Goal: Task Accomplishment & Management: Use online tool/utility

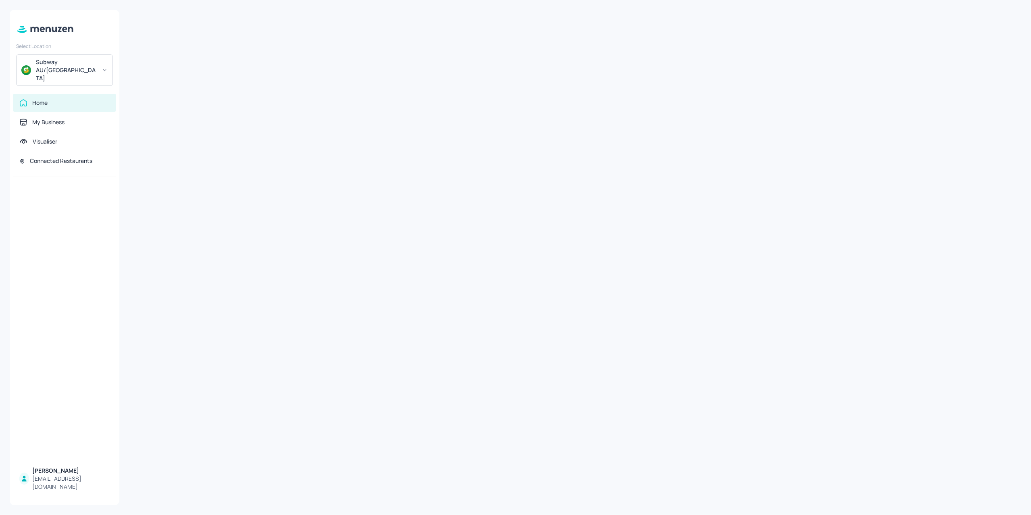
click at [93, 20] on div "Select Location Subway AU/[GEOGRAPHIC_DATA] Home My Business Visualiser Connect…" at bounding box center [515, 257] width 1031 height 515
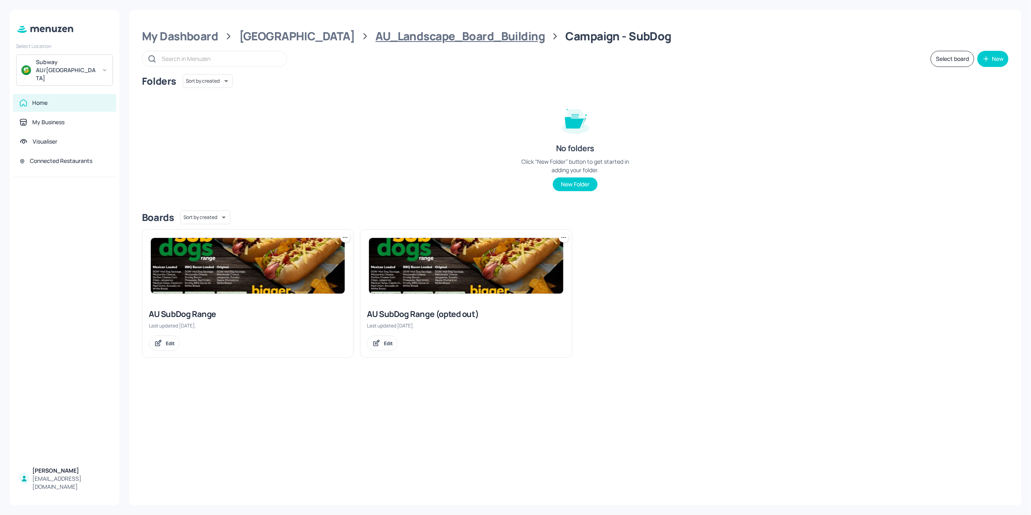
click at [375, 40] on div "AU_Landscape_Board_Building" at bounding box center [459, 36] width 169 height 15
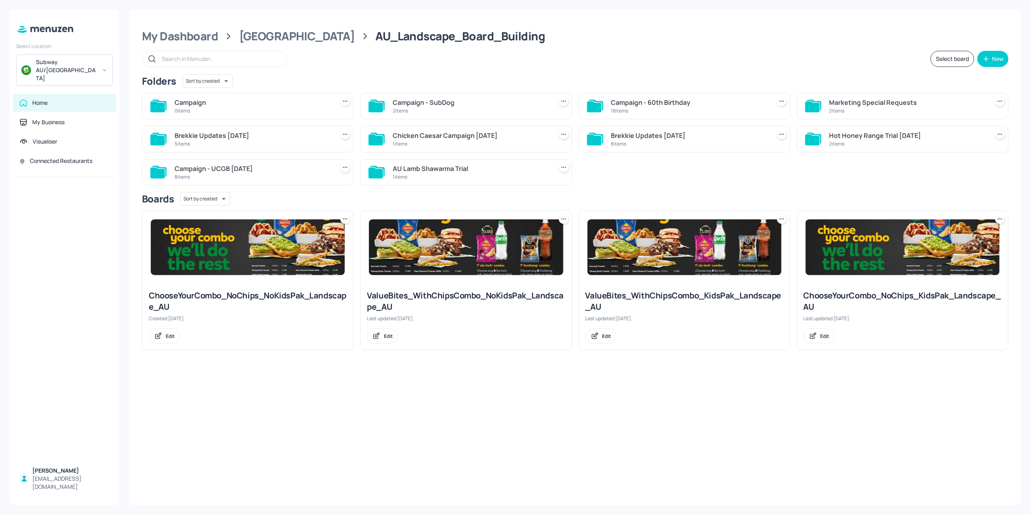
click at [667, 100] on div "Campaign - 60th Birthday" at bounding box center [689, 103] width 156 height 10
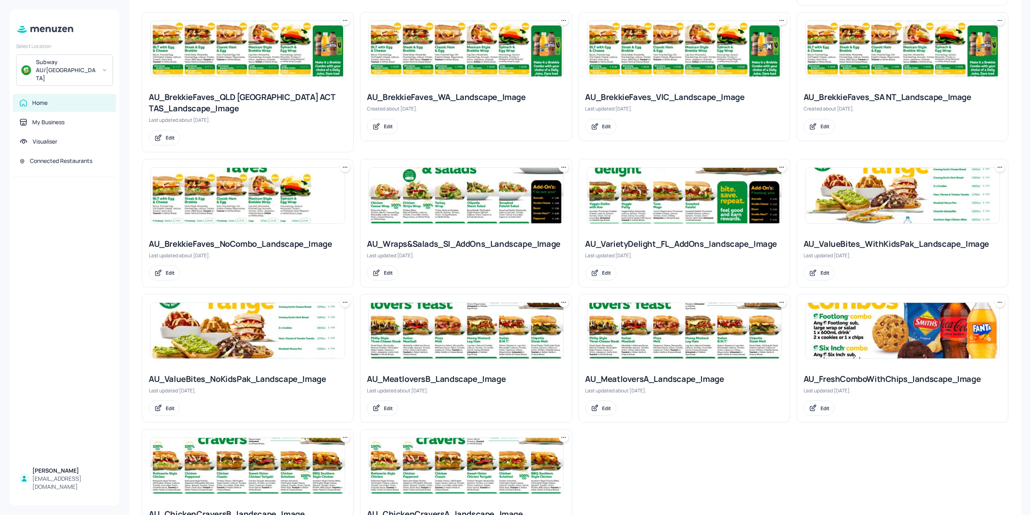
scroll to position [428, 0]
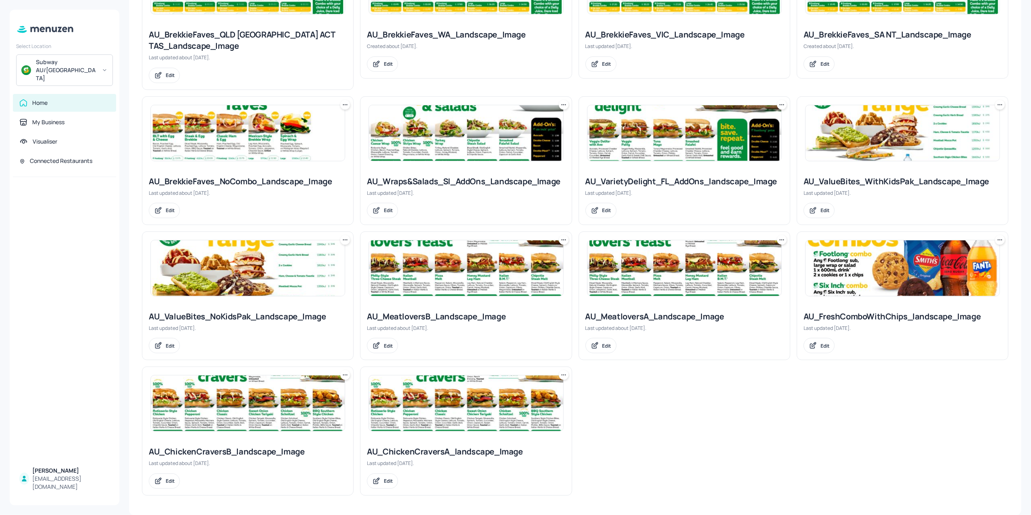
click at [268, 418] on img at bounding box center [248, 403] width 194 height 56
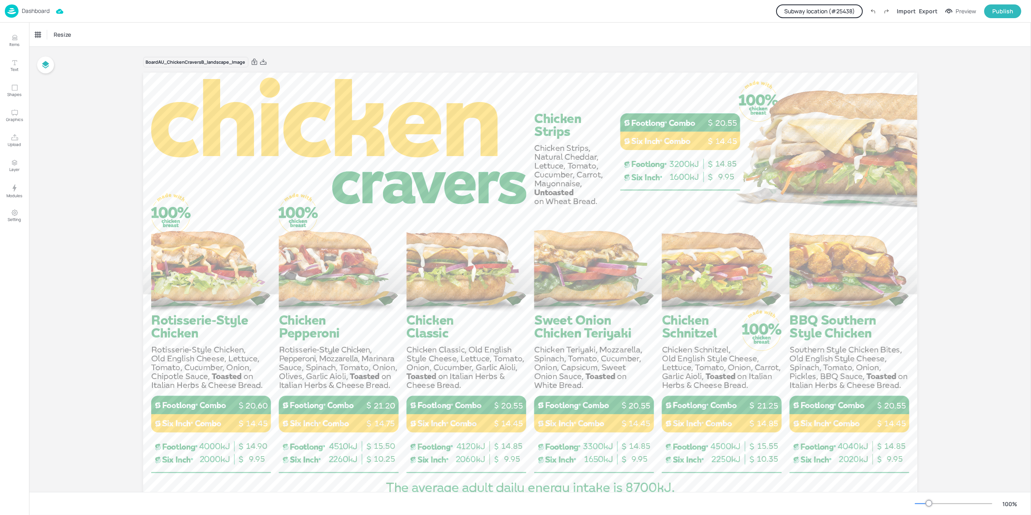
click at [33, 8] on p "Dashboard" at bounding box center [36, 11] width 28 height 6
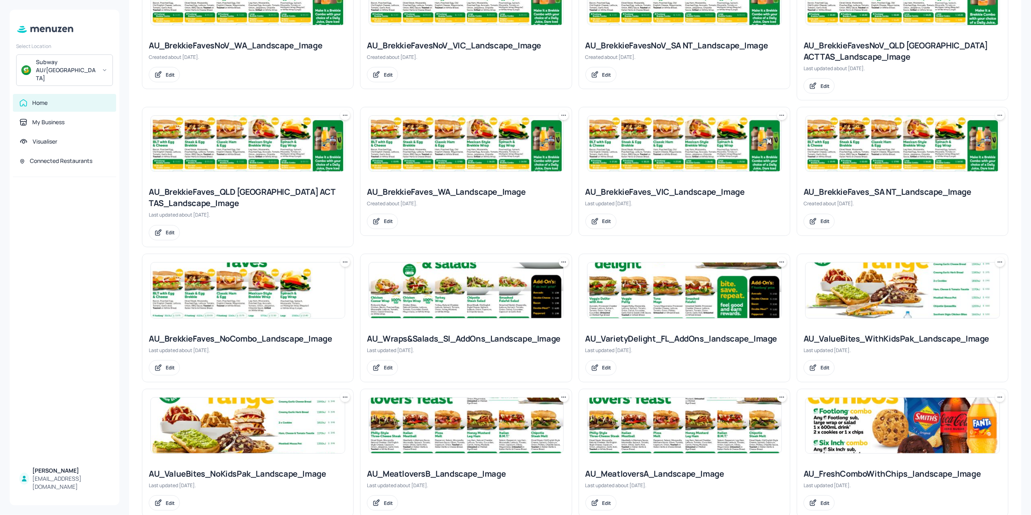
scroll to position [428, 0]
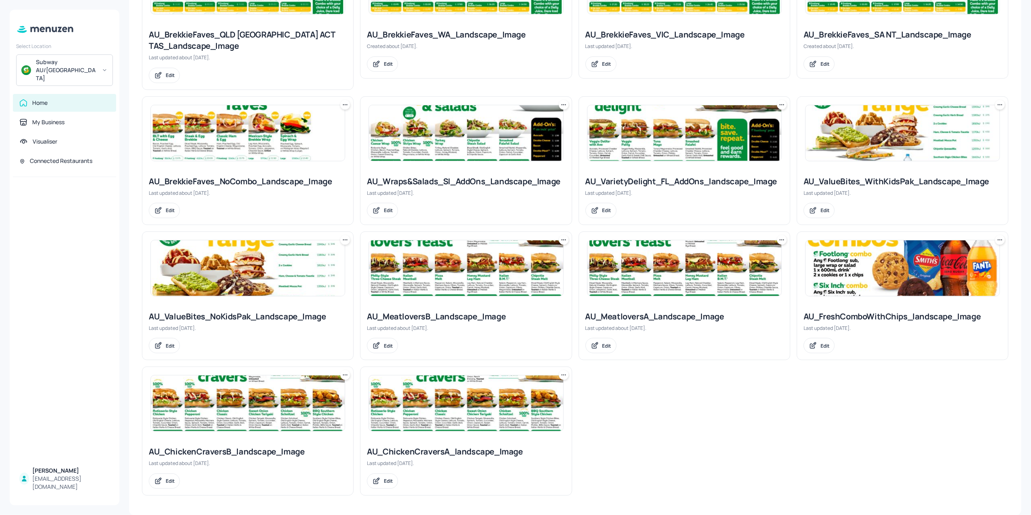
click at [452, 410] on img at bounding box center [466, 403] width 194 height 56
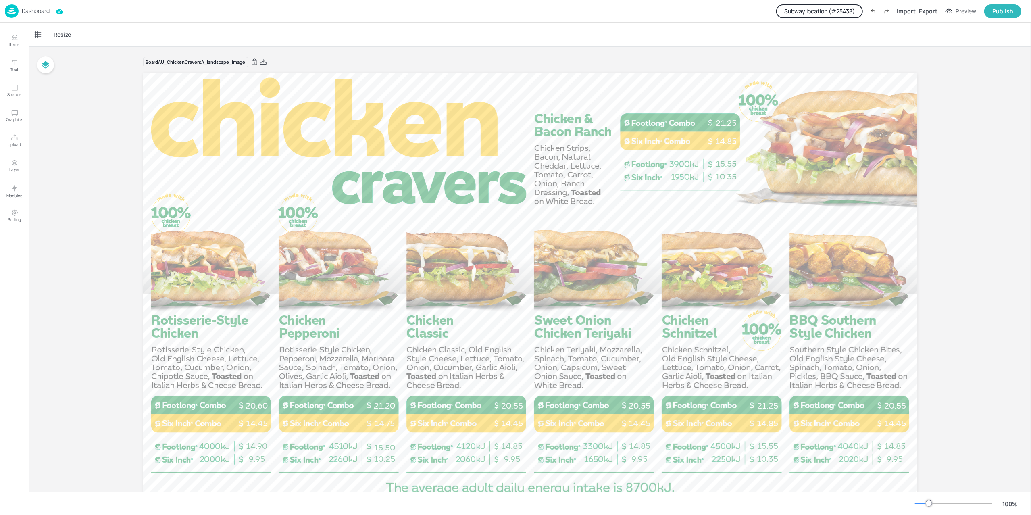
click at [821, 6] on button "Subway location (# 25438 )" at bounding box center [819, 11] width 87 height 14
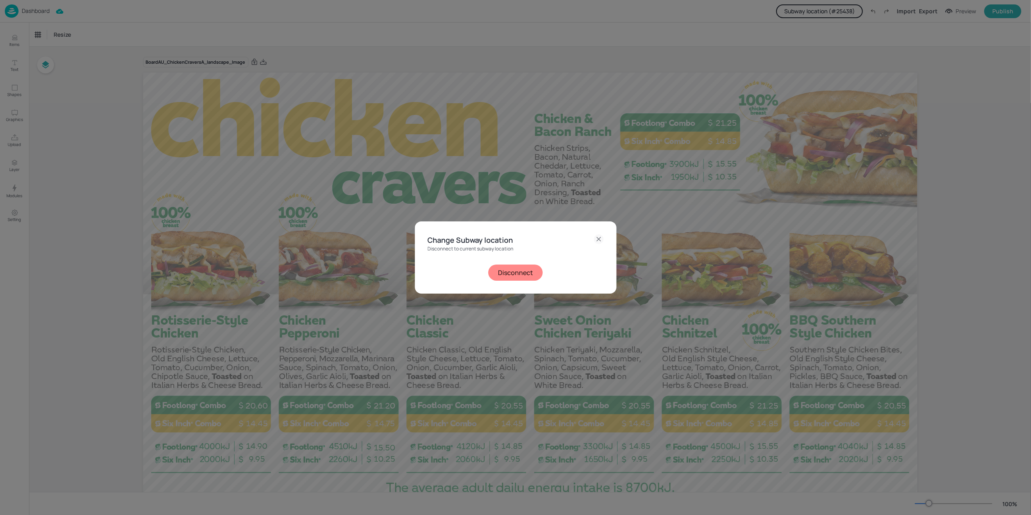
click at [522, 267] on button "Disconnect" at bounding box center [515, 273] width 54 height 16
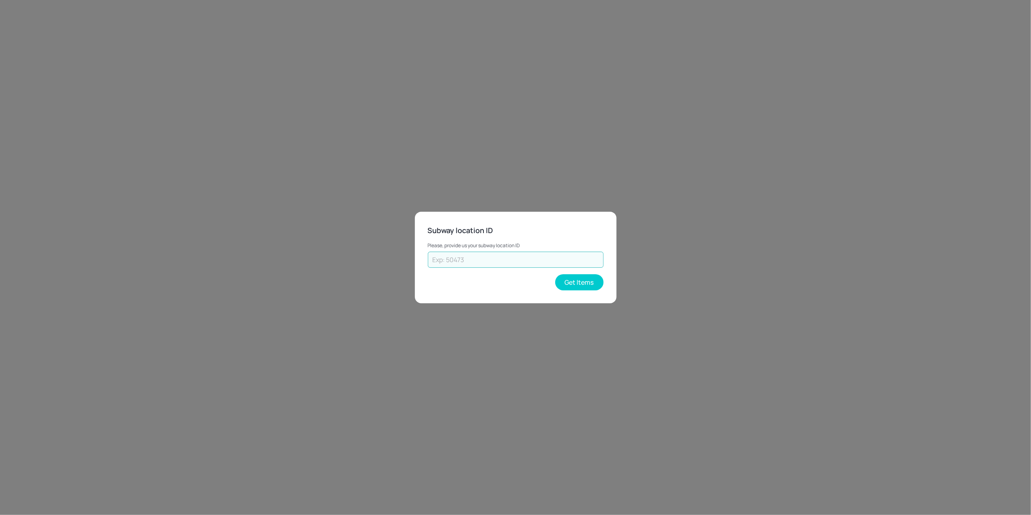
click at [517, 255] on input "text" at bounding box center [516, 260] width 176 height 16
type input "43923"
click at [569, 283] on button "Get Items" at bounding box center [579, 282] width 48 height 16
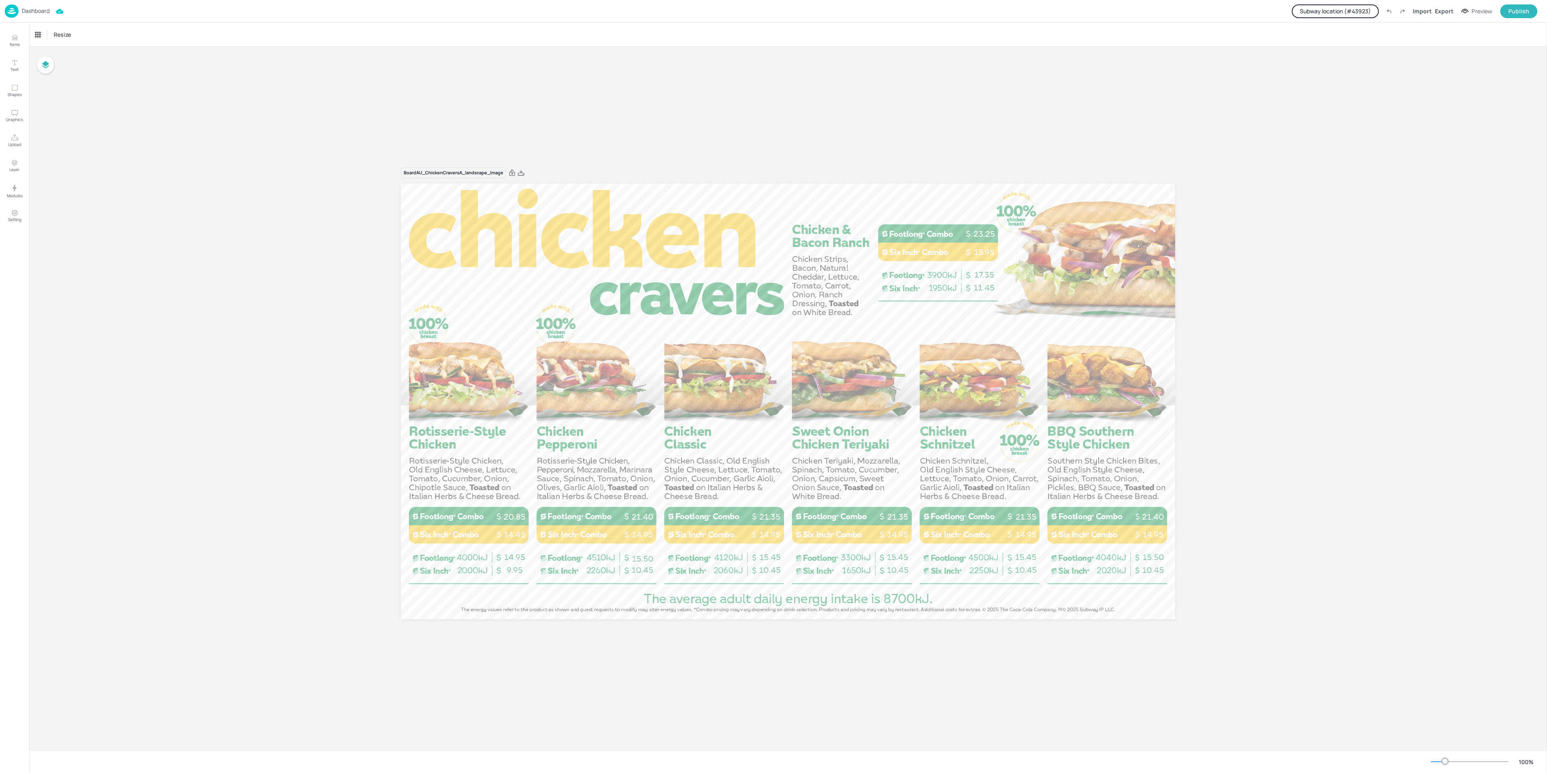
click at [27, 13] on p "Dashboard" at bounding box center [36, 11] width 28 height 6
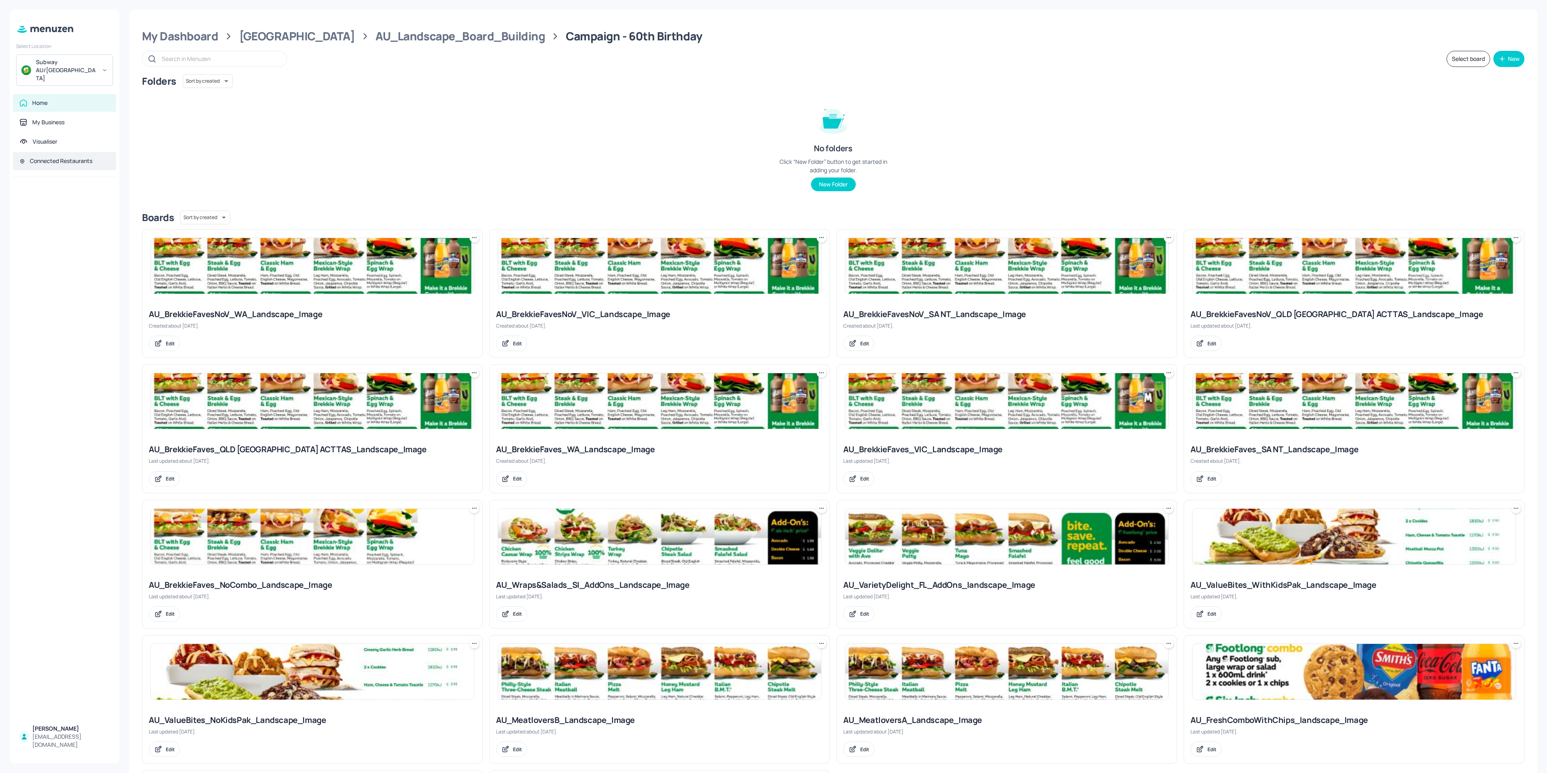
click at [56, 157] on div "Connected Restaurants" at bounding box center [61, 161] width 63 height 8
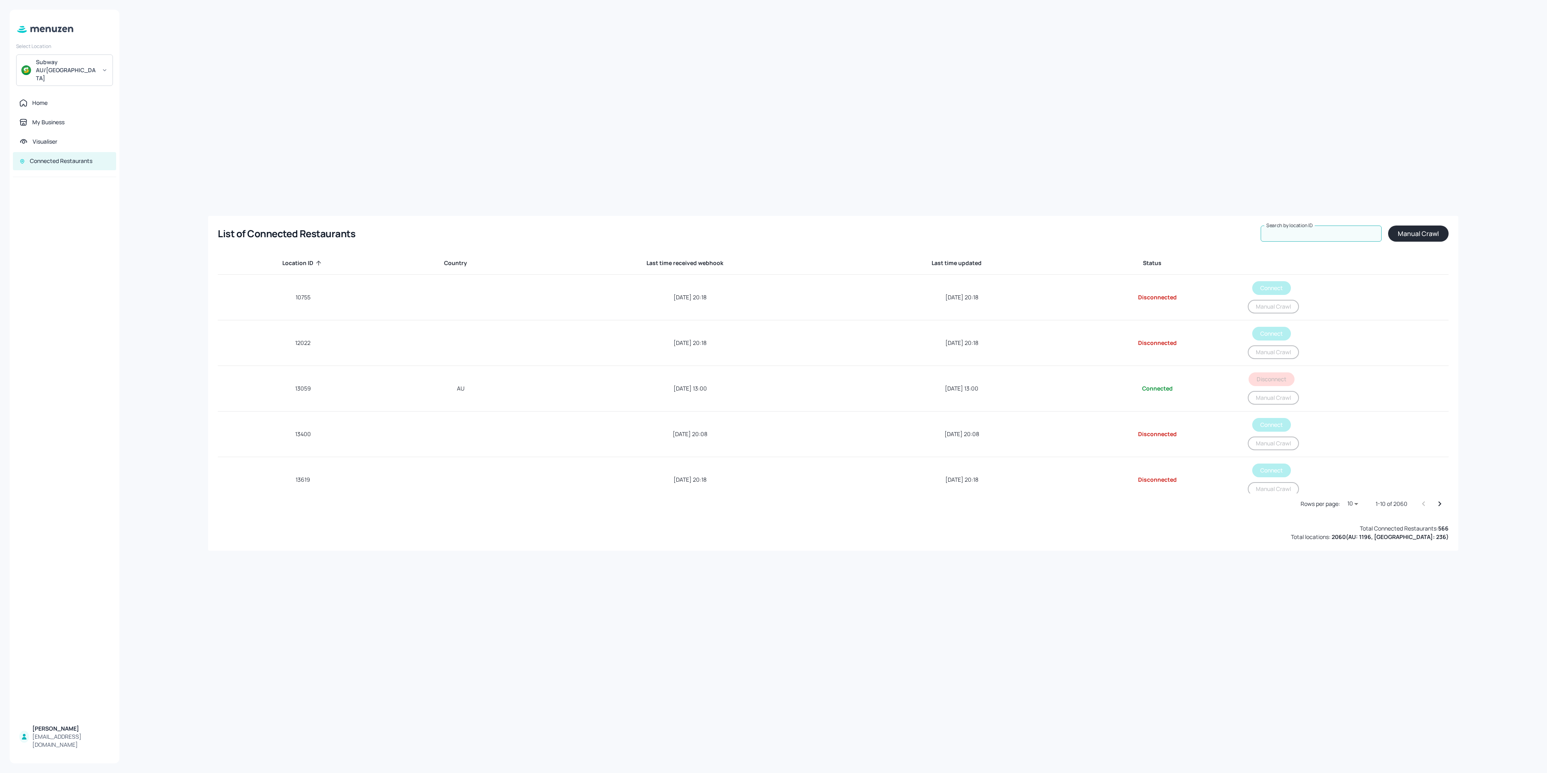
click at [1031, 231] on div "Search by location ID Search by location ID" at bounding box center [1321, 233] width 121 height 16
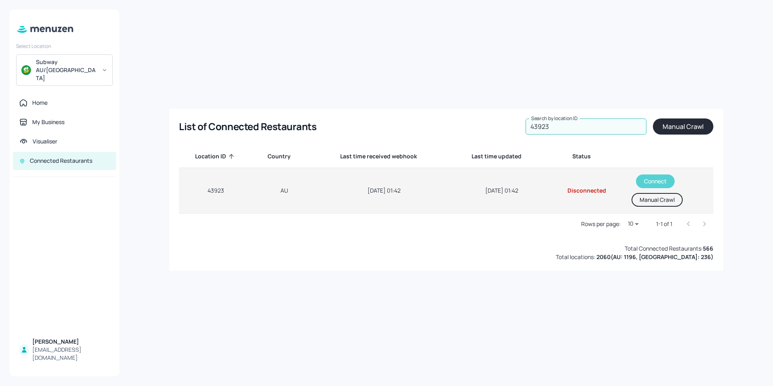
type input "43923"
click at [656, 176] on button "Connect" at bounding box center [655, 182] width 39 height 14
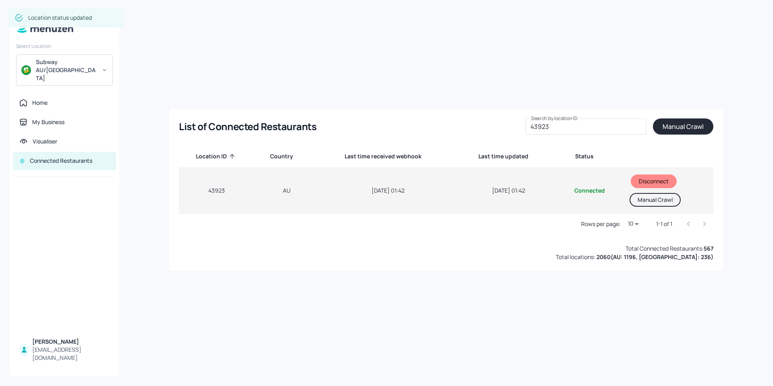
click at [654, 202] on button "Manual Crawl" at bounding box center [655, 200] width 51 height 14
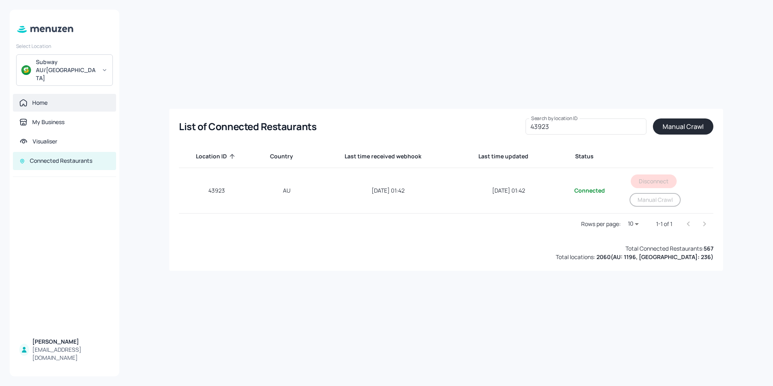
click at [42, 99] on div "Home" at bounding box center [39, 103] width 15 height 8
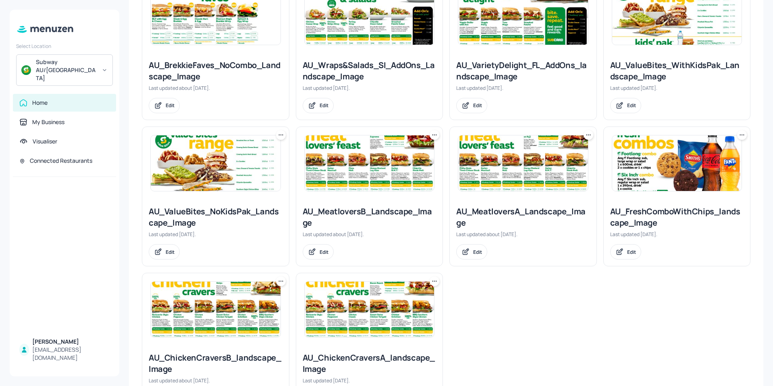
scroll to position [588, 0]
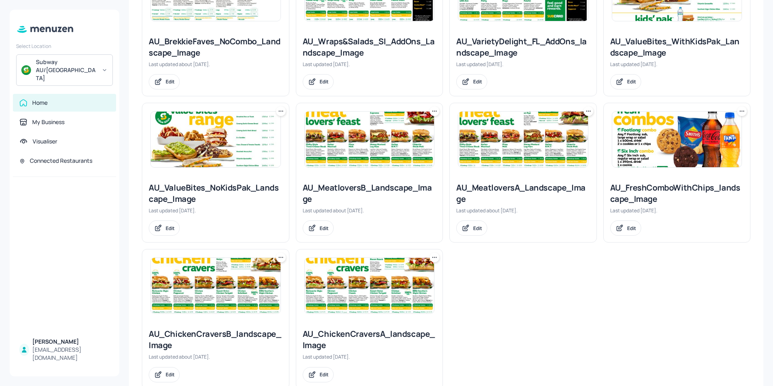
click at [211, 263] on img at bounding box center [216, 286] width 130 height 56
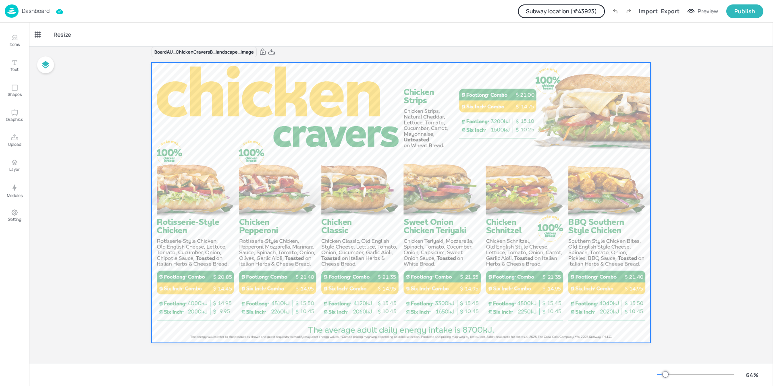
scroll to position [10, 0]
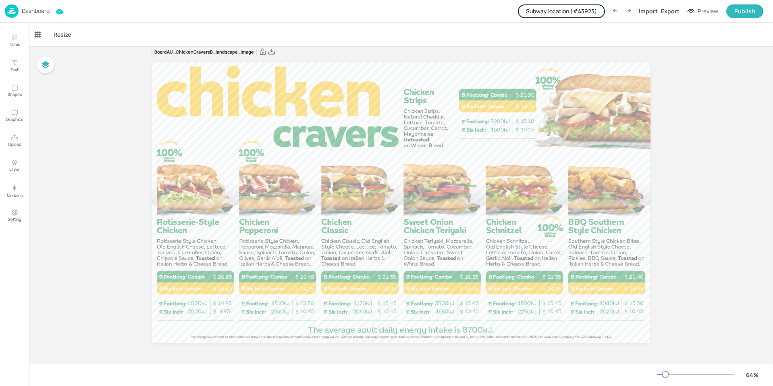
click at [36, 8] on p "Dashboard" at bounding box center [36, 11] width 28 height 6
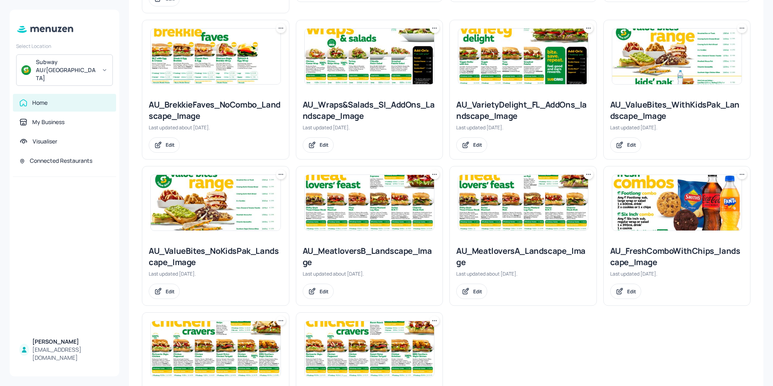
scroll to position [588, 0]
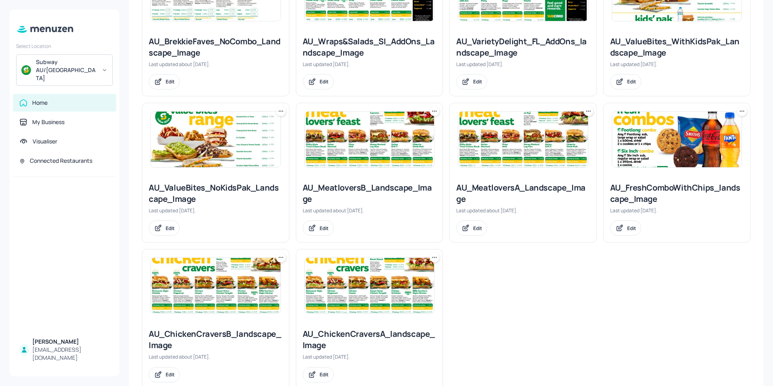
click at [361, 282] on img at bounding box center [370, 286] width 130 height 56
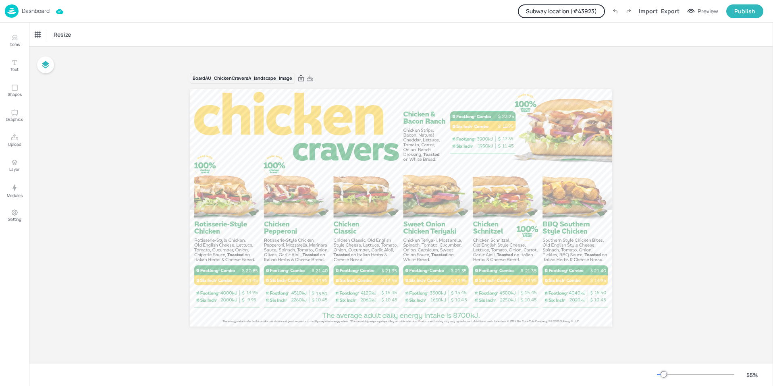
click at [35, 8] on p "Dashboard" at bounding box center [36, 11] width 28 height 6
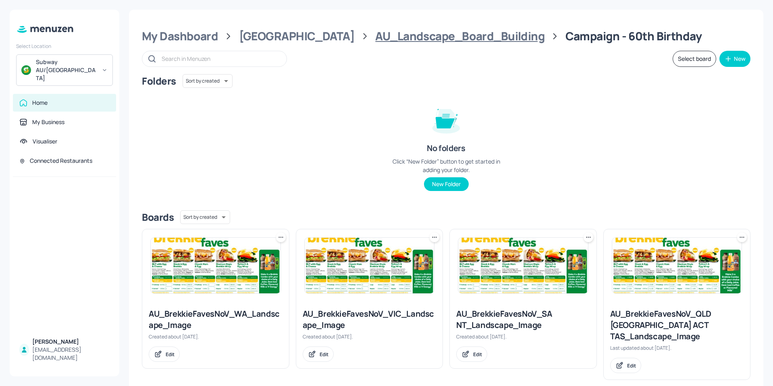
click at [375, 40] on div "AU_Landscape_Board_Building" at bounding box center [459, 36] width 169 height 15
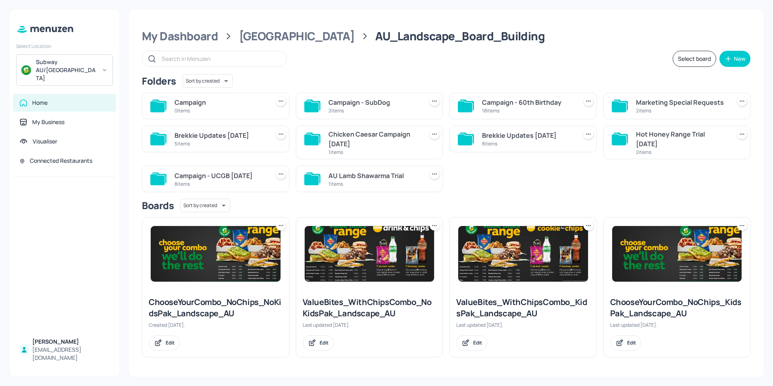
click at [344, 100] on div "Campaign - SubDog" at bounding box center [375, 103] width 92 height 10
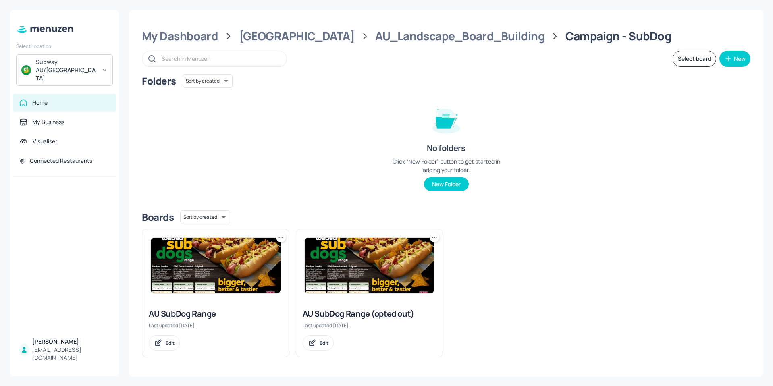
click at [200, 253] on img at bounding box center [216, 266] width 130 height 56
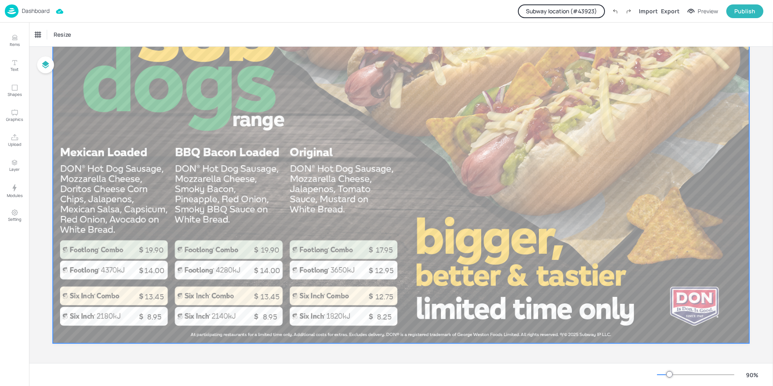
scroll to position [121, 0]
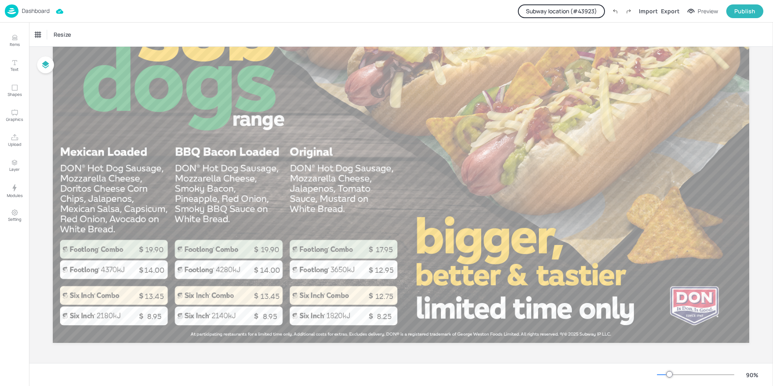
click at [37, 8] on p "Dashboard" at bounding box center [36, 11] width 28 height 6
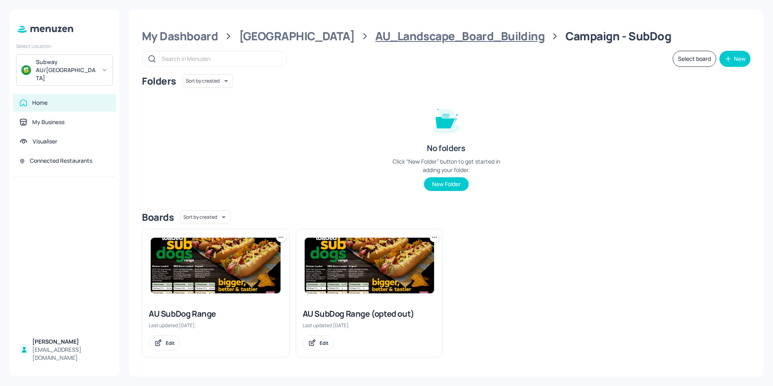
click at [406, 43] on div "AU_Landscape_Board_Building" at bounding box center [459, 36] width 169 height 15
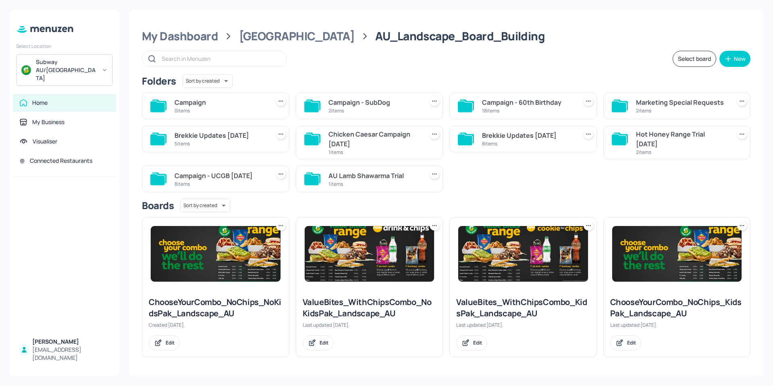
click at [491, 103] on div "Campaign - 60th Birthday" at bounding box center [528, 103] width 92 height 10
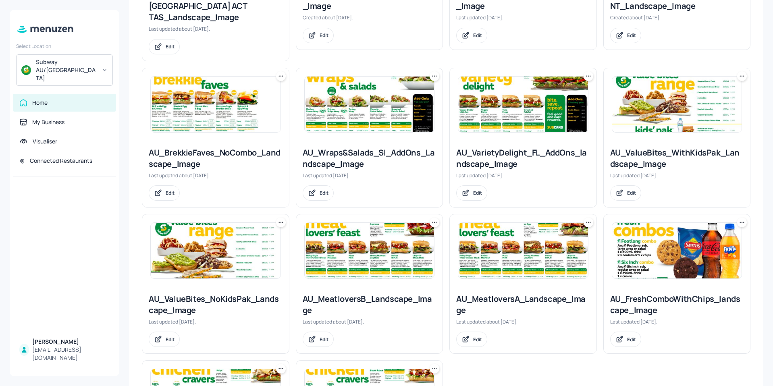
scroll to position [484, 0]
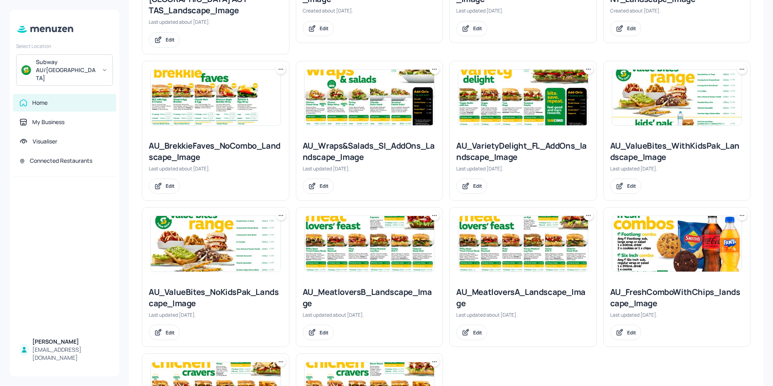
click at [339, 227] on img at bounding box center [370, 244] width 130 height 56
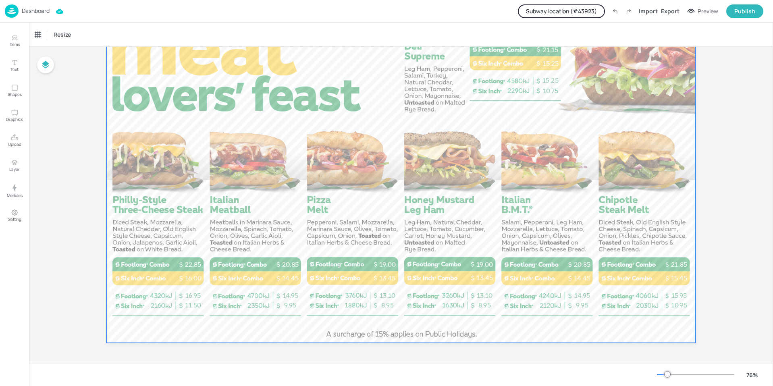
scroll to position [61, 0]
